Goal: Task Accomplishment & Management: Manage account settings

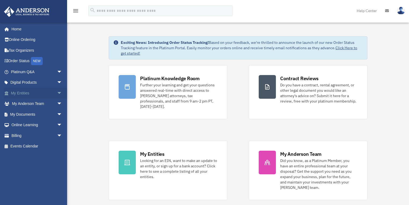
click at [29, 92] on link "My Entities arrow_drop_down" at bounding box center [37, 93] width 67 height 11
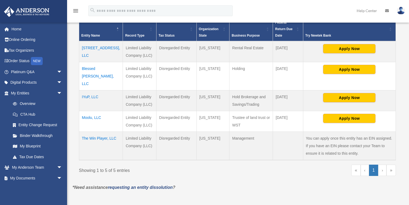
scroll to position [150, 0]
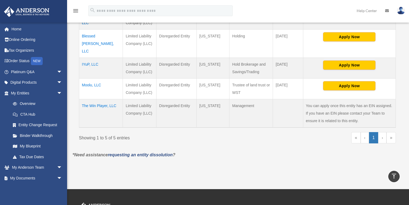
click at [91, 106] on td "The Win Player, LLC" at bounding box center [101, 113] width 44 height 28
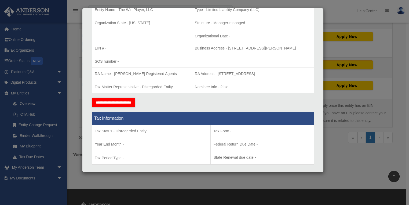
scroll to position [86, 0]
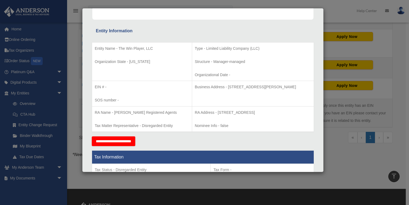
click at [358, 17] on div "Details × Articles Sent Organizational Date" at bounding box center [204, 102] width 409 height 205
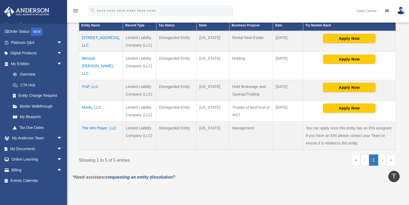
scroll to position [107, 0]
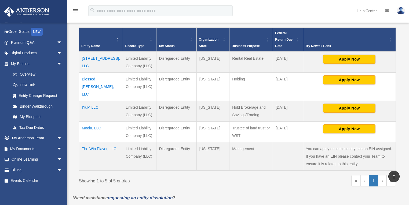
drag, startPoint x: 247, startPoint y: 108, endPoint x: 185, endPoint y: 100, distance: 62.0
click at [185, 100] on tr "IYuP, LLC Limited Liability Company (LLC) Disregarded Entity Wyoming Hold Broke…" at bounding box center [237, 110] width 317 height 21
click at [30, 72] on link "Overview" at bounding box center [39, 74] width 63 height 11
click at [33, 148] on link "My Documents arrow_drop_down" at bounding box center [37, 148] width 67 height 11
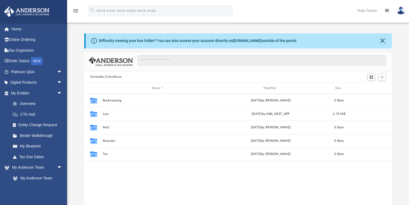
scroll to position [119, 305]
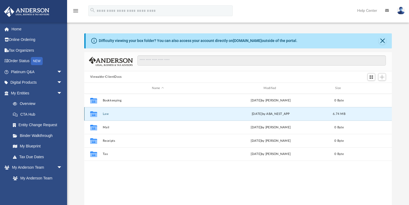
click at [104, 114] on button "Law" at bounding box center [158, 113] width 111 height 3
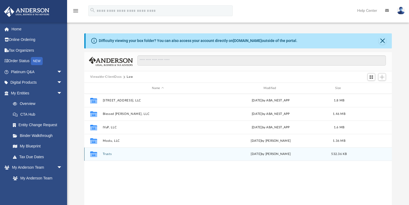
click at [109, 154] on button "Trusts" at bounding box center [158, 153] width 111 height 3
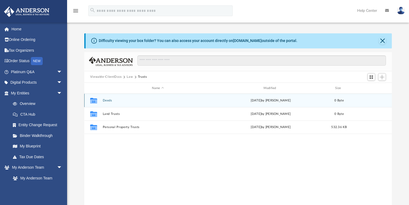
click at [107, 99] on button "Deeds" at bounding box center [158, 100] width 111 height 3
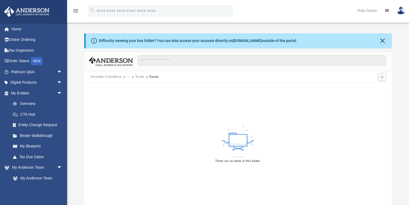
click at [140, 76] on button "Trusts" at bounding box center [139, 76] width 9 height 5
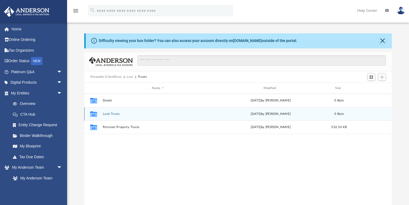
click at [110, 114] on button "Land Trusts" at bounding box center [158, 113] width 111 height 3
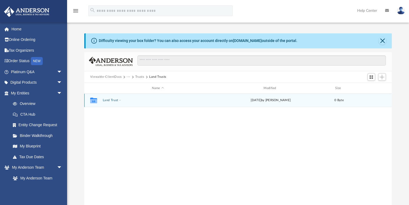
click at [114, 100] on button "Land Trust -" at bounding box center [158, 100] width 111 height 3
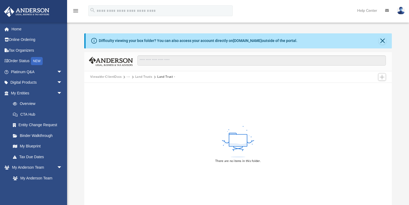
click at [141, 77] on button "Land Trusts" at bounding box center [143, 76] width 17 height 5
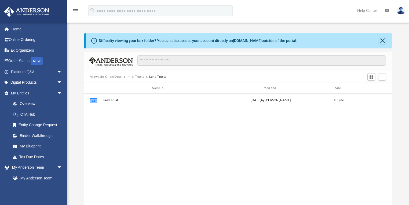
click at [144, 74] on div "Viewable-ClientDocs ··· Trusts Land Trusts" at bounding box center [238, 77] width 308 height 12
click at [142, 77] on button "Trusts" at bounding box center [139, 76] width 9 height 5
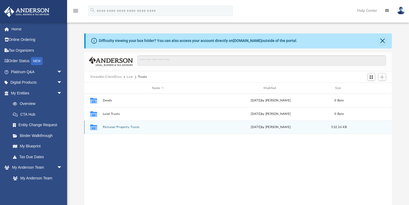
click at [115, 127] on button "Personal Property Trusts" at bounding box center [158, 126] width 111 height 3
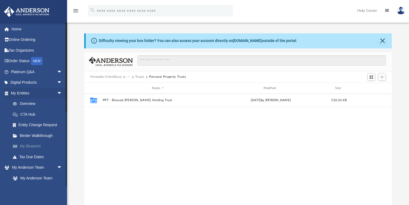
click at [35, 146] on link "My Blueprint" at bounding box center [39, 146] width 63 height 11
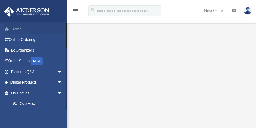
click at [17, 28] on link "Home" at bounding box center [37, 29] width 67 height 11
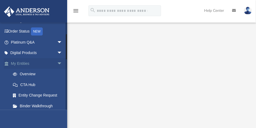
scroll to position [40, 0]
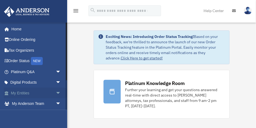
click at [34, 93] on link "My Entities arrow_drop_down" at bounding box center [36, 93] width 65 height 11
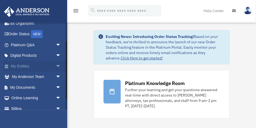
click at [56, 68] on span "arrow_drop_down" at bounding box center [61, 66] width 11 height 11
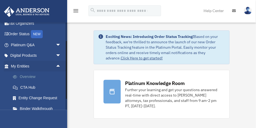
click at [22, 76] on link "Overview" at bounding box center [39, 76] width 62 height 11
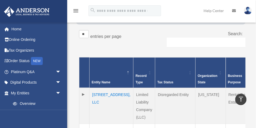
scroll to position [94, 0]
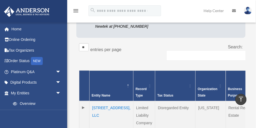
click at [248, 14] on img at bounding box center [248, 11] width 8 height 8
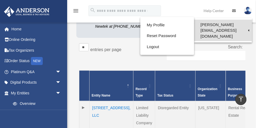
click at [241, 26] on link "[PERSON_NAME][EMAIL_ADDRESS][DOMAIN_NAME]" at bounding box center [223, 30] width 58 height 21
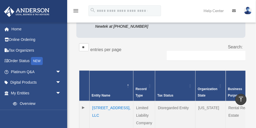
click at [246, 10] on img at bounding box center [248, 11] width 8 height 8
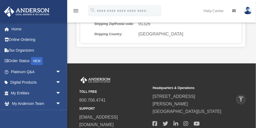
scroll to position [228, 0]
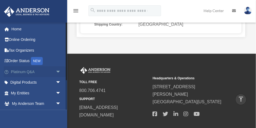
click at [30, 72] on link "Platinum Q&A arrow_drop_down" at bounding box center [36, 71] width 65 height 11
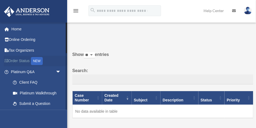
click at [21, 59] on link "Order Status NEW" at bounding box center [36, 61] width 65 height 11
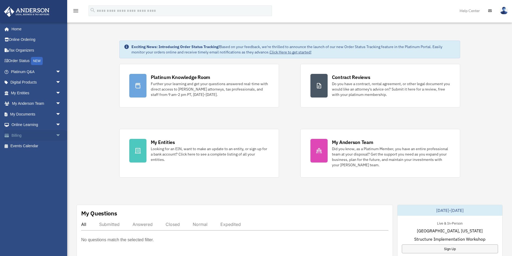
click at [16, 128] on link "Billing arrow_drop_down" at bounding box center [36, 135] width 65 height 11
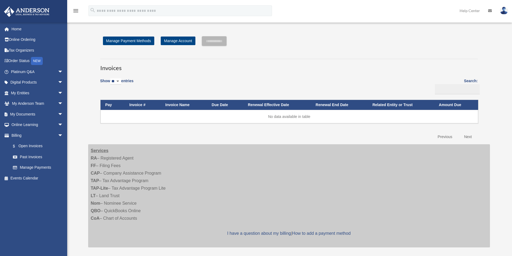
click at [502, 11] on img at bounding box center [504, 11] width 8 height 8
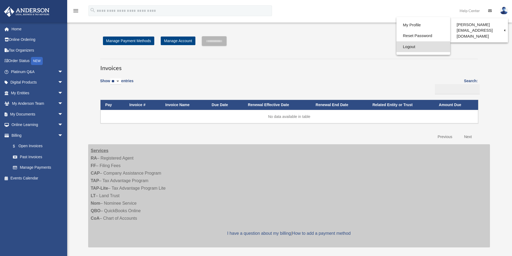
click at [409, 46] on link "Logout" at bounding box center [423, 46] width 54 height 11
